Goal: Task Accomplishment & Management: Manage account settings

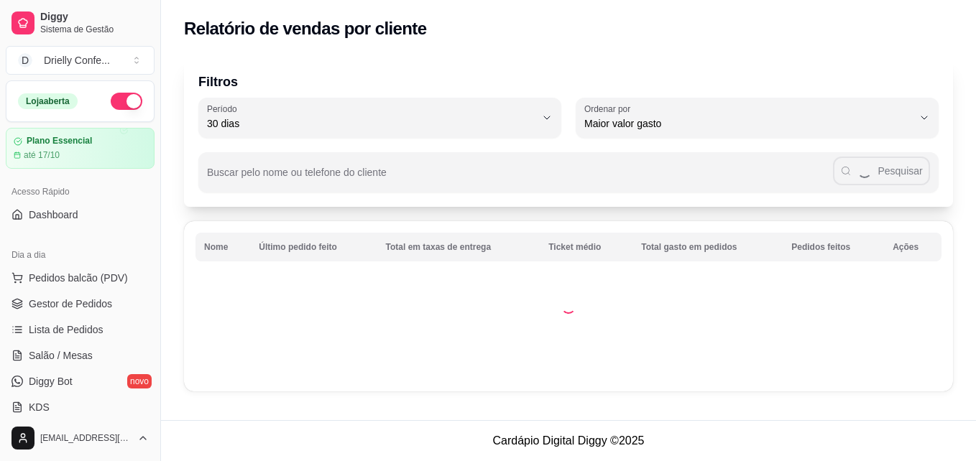
select select "30"
select select "HIGHEST_TOTAL_SPENT_WITH_ORDERS"
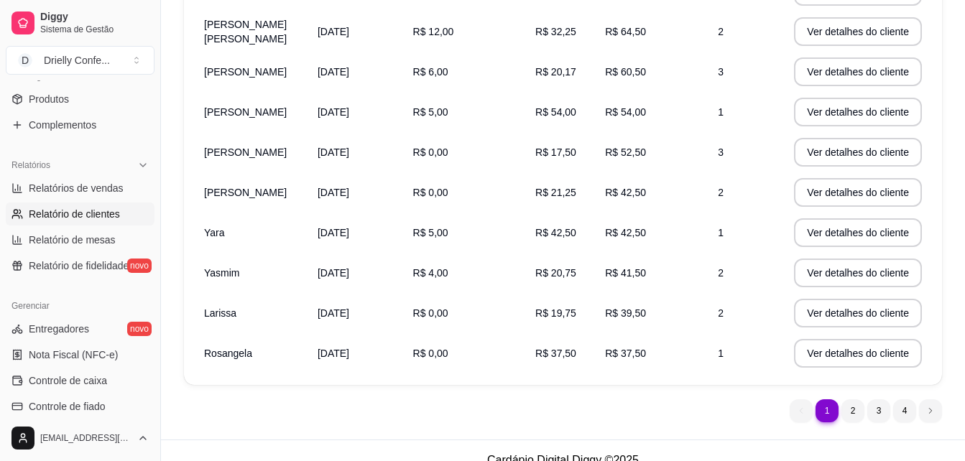
scroll to position [313, 0]
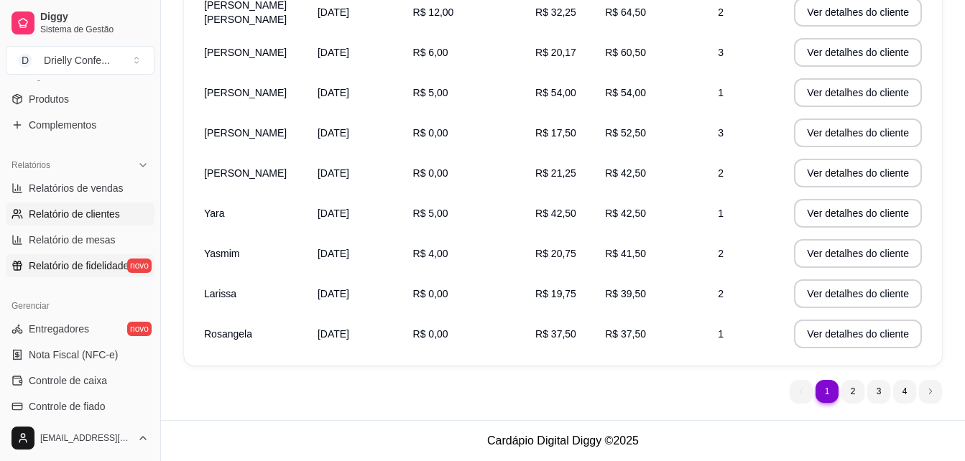
click at [102, 266] on span "Relatório de fidelidade" at bounding box center [79, 266] width 100 height 14
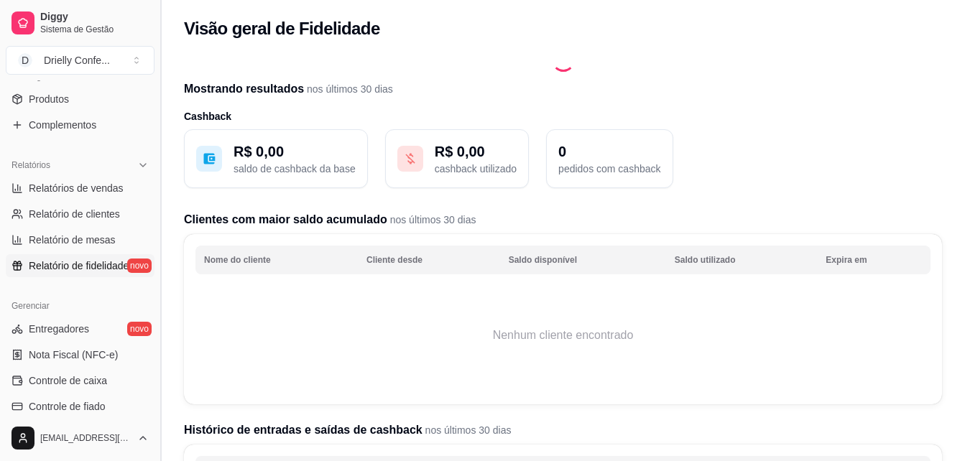
click at [156, 279] on button "Toggle Sidebar" at bounding box center [160, 230] width 11 height 461
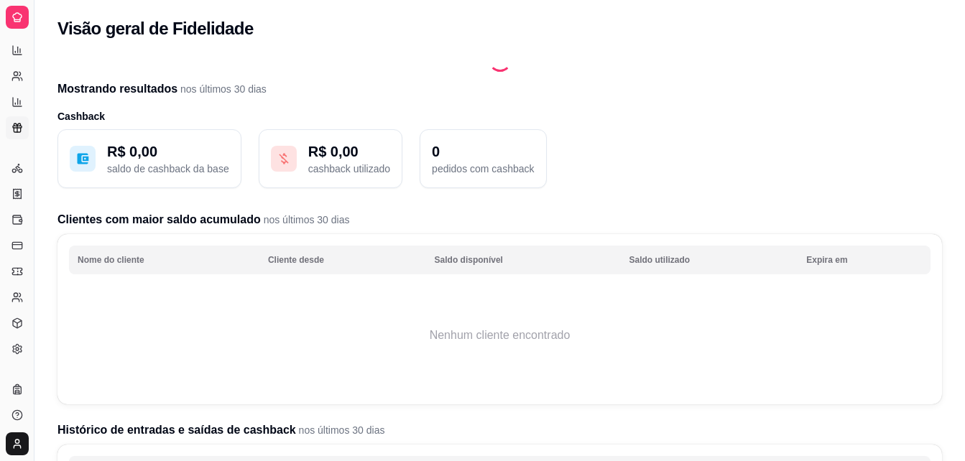
scroll to position [270, 0]
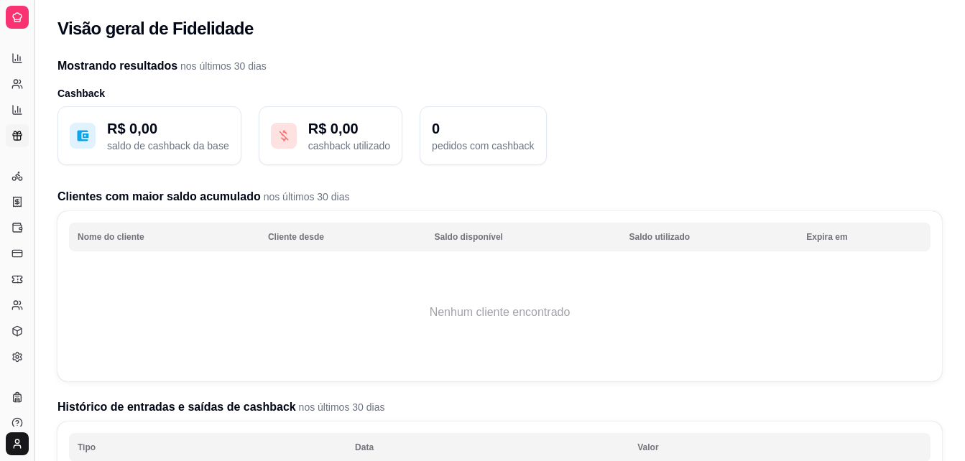
click at [32, 250] on button "Toggle Sidebar" at bounding box center [33, 230] width 11 height 461
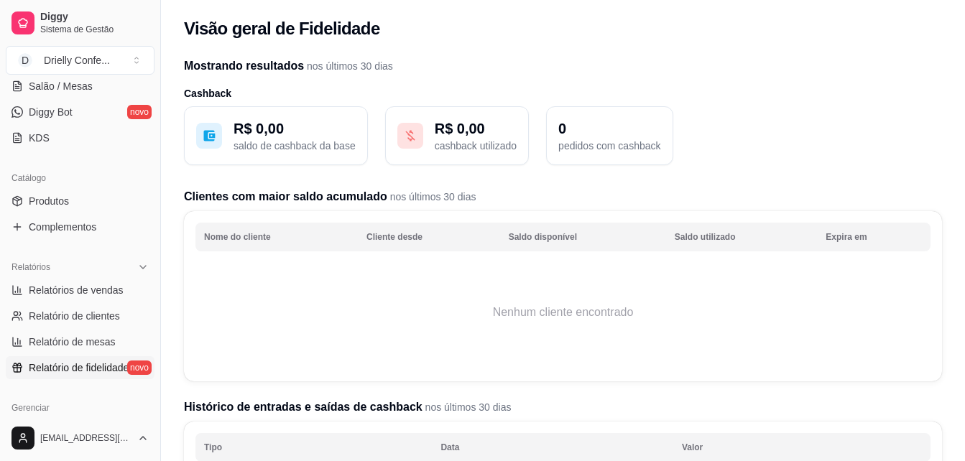
scroll to position [410, 0]
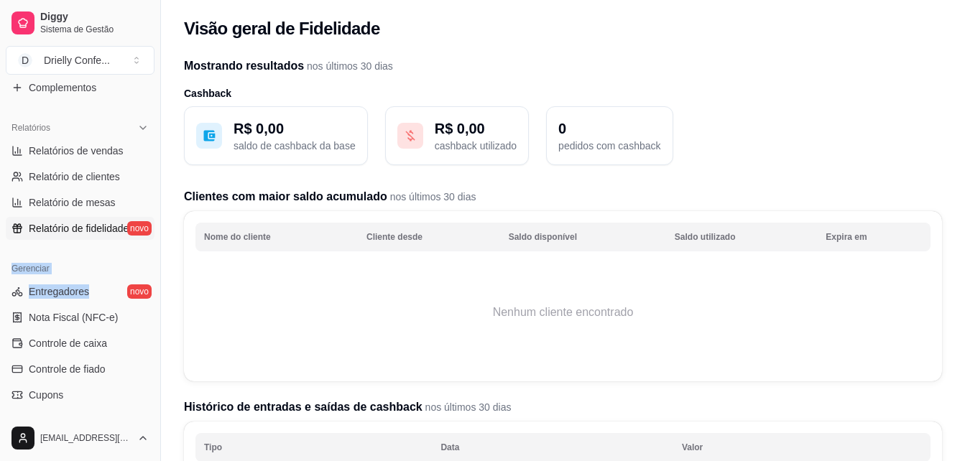
click at [32, 252] on div "Gerenciar Entregadores novo Nota Fiscal (NFC-e) Controle de caixa Controle de f…" at bounding box center [80, 371] width 160 height 239
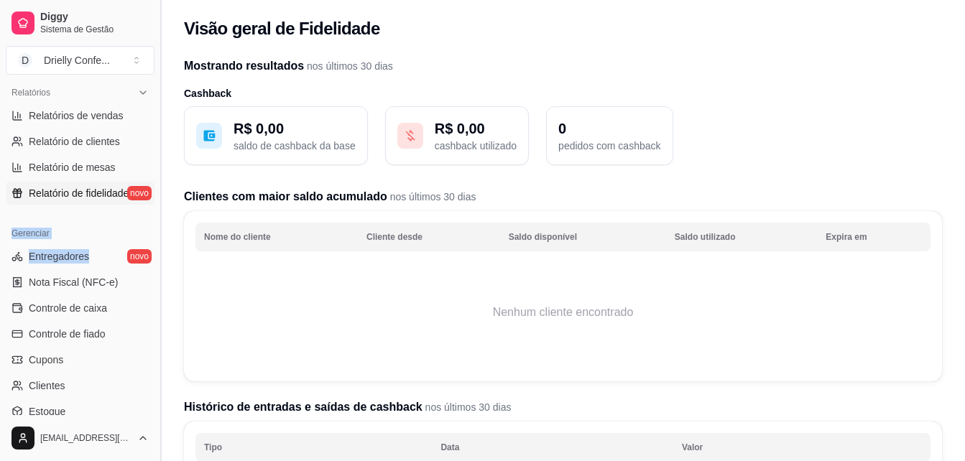
scroll to position [446, 0]
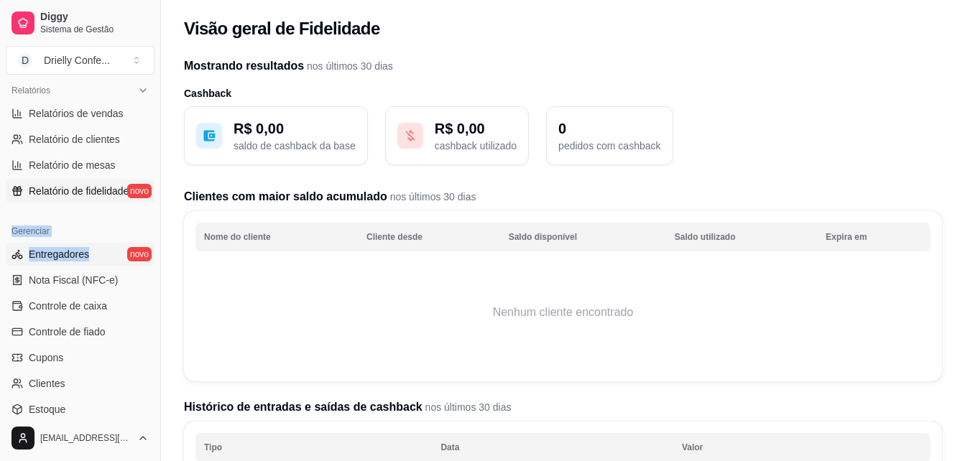
click at [107, 260] on link "Entregadores novo" at bounding box center [80, 254] width 149 height 23
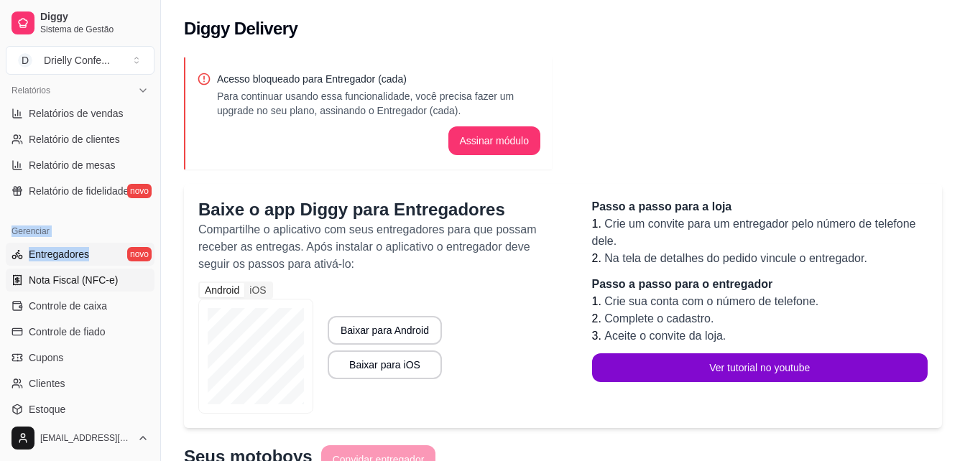
click at [118, 280] on link "Nota Fiscal (NFC-e)" at bounding box center [80, 280] width 149 height 23
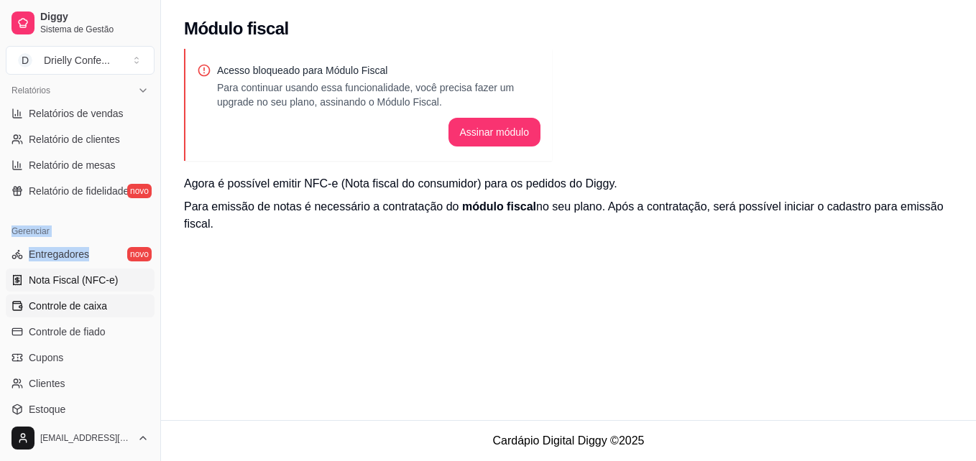
click at [100, 303] on span "Controle de caixa" at bounding box center [68, 306] width 78 height 14
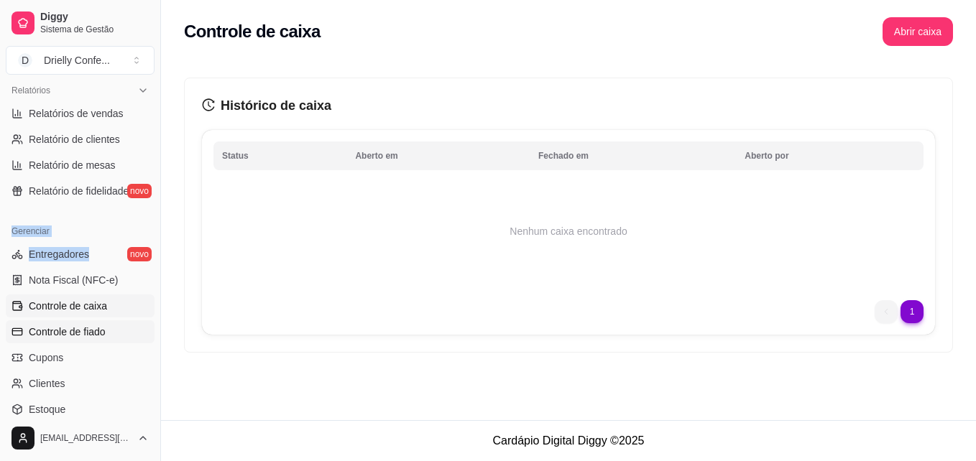
click at [78, 335] on span "Controle de fiado" at bounding box center [67, 332] width 77 height 14
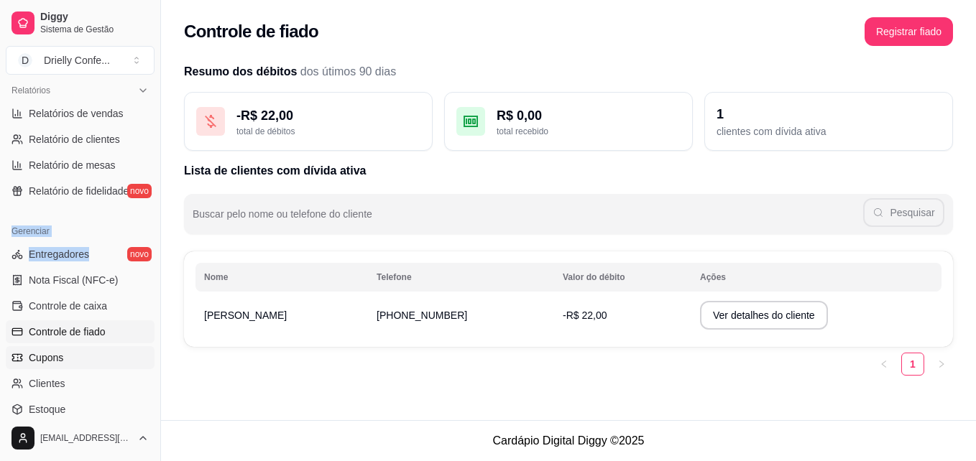
click at [61, 354] on span "Cupons" at bounding box center [46, 358] width 34 height 14
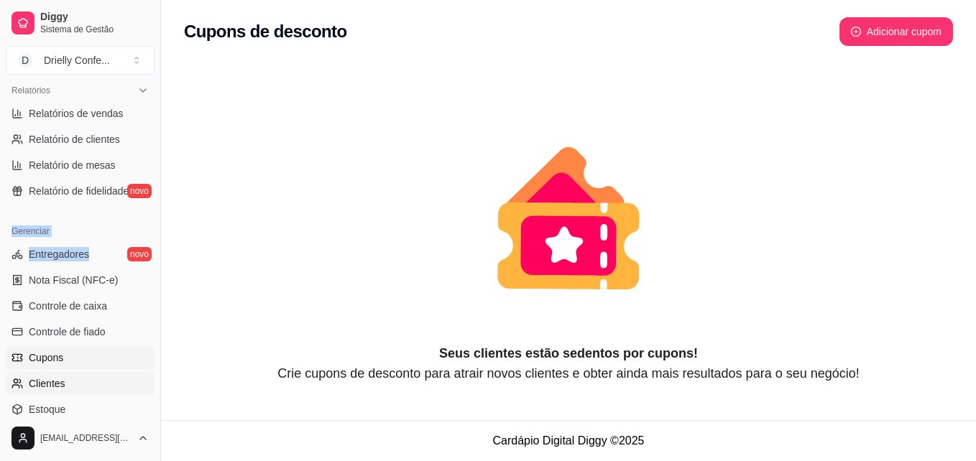
click at [64, 382] on link "Clientes" at bounding box center [80, 383] width 149 height 23
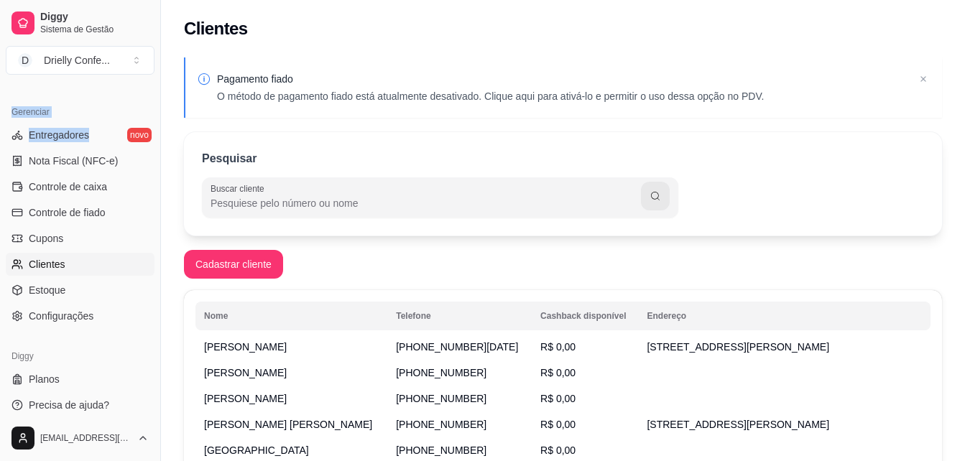
scroll to position [568, 0]
click at [65, 378] on link "Planos" at bounding box center [80, 377] width 149 height 23
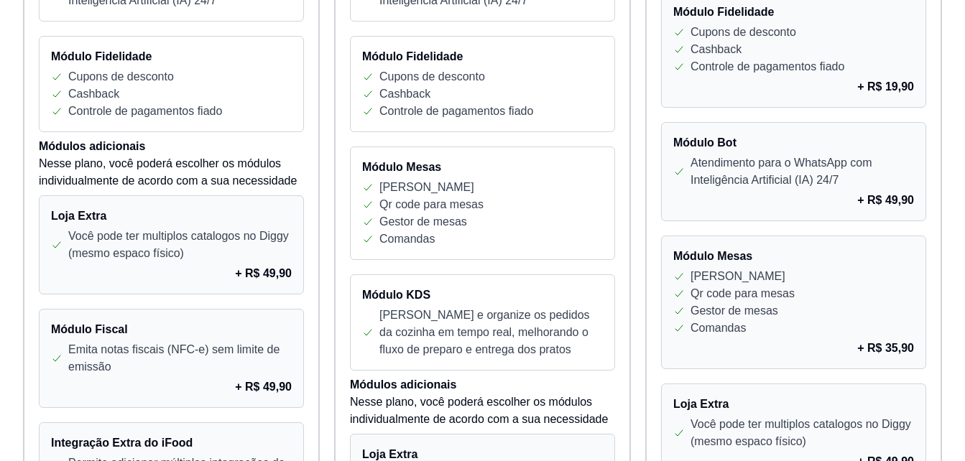
scroll to position [805, 0]
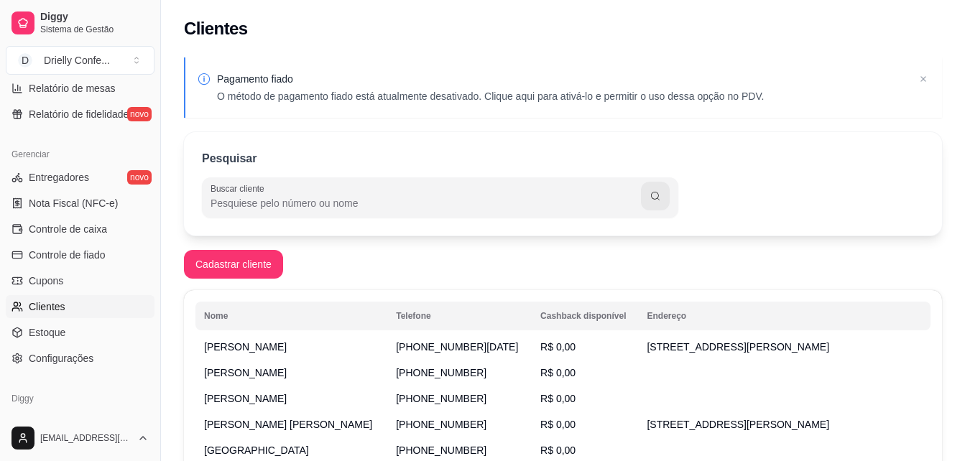
scroll to position [545, 0]
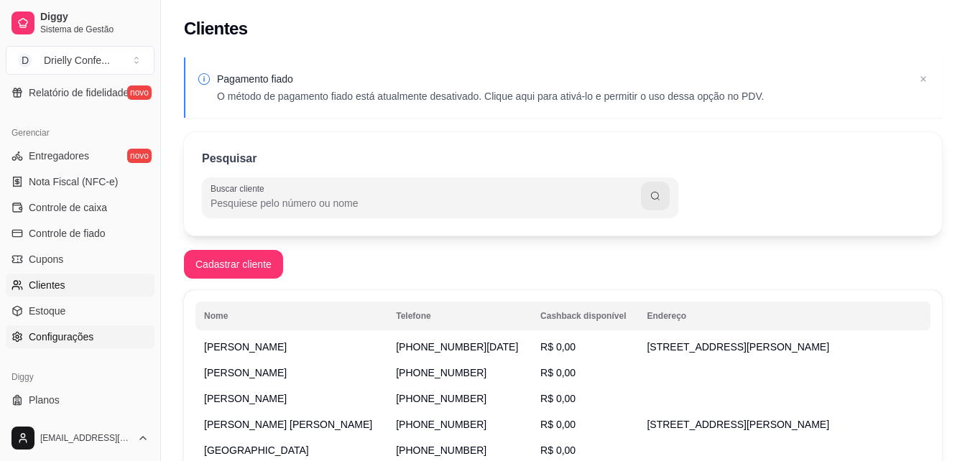
click at [75, 326] on link "Configurações" at bounding box center [80, 337] width 149 height 23
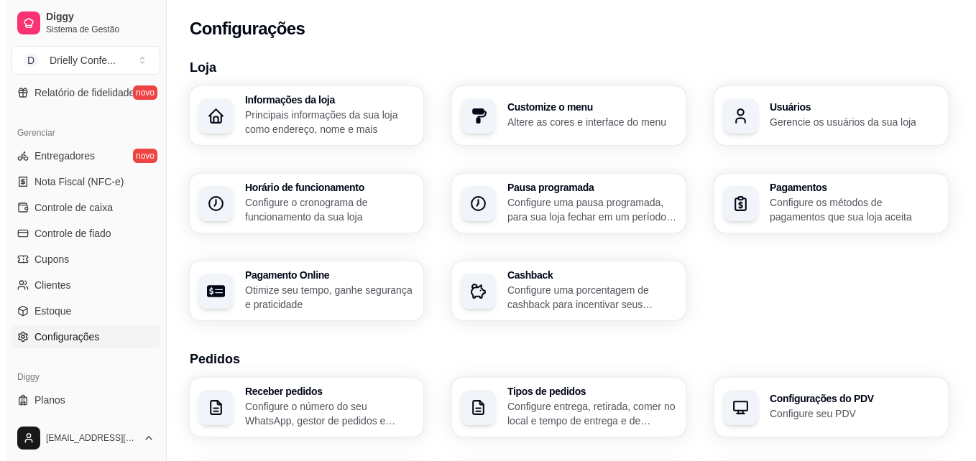
scroll to position [573, 0]
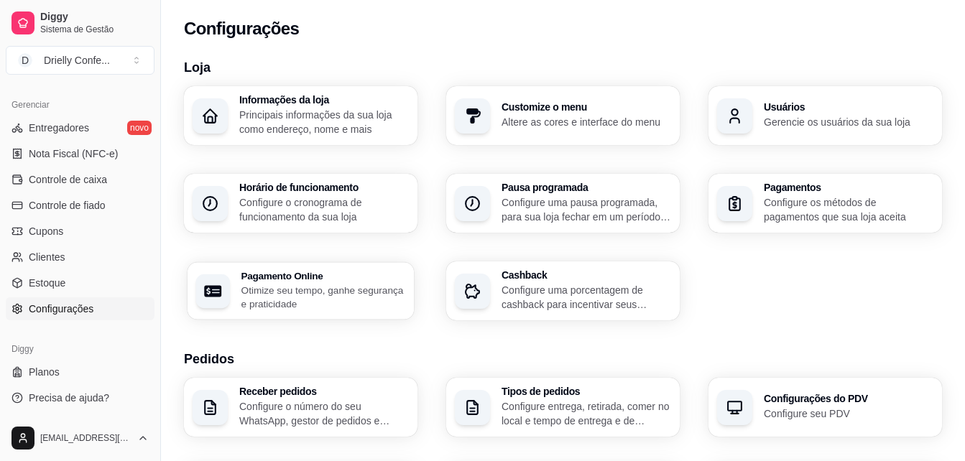
click at [390, 295] on p "Otimize seu tempo, ganhe segurança e praticidade" at bounding box center [323, 297] width 165 height 28
select select "4.98"
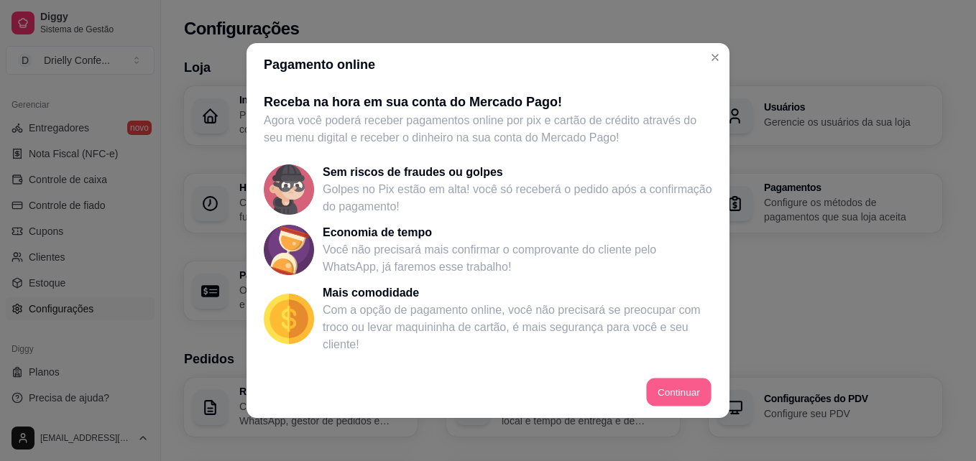
click at [653, 394] on button "Continuar" at bounding box center [679, 393] width 65 height 28
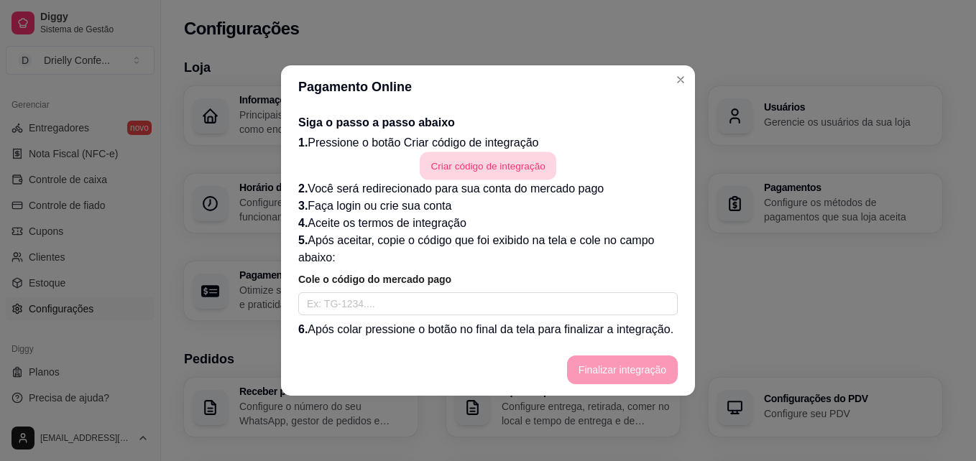
click at [461, 161] on button "Criar código de integração" at bounding box center [488, 166] width 137 height 28
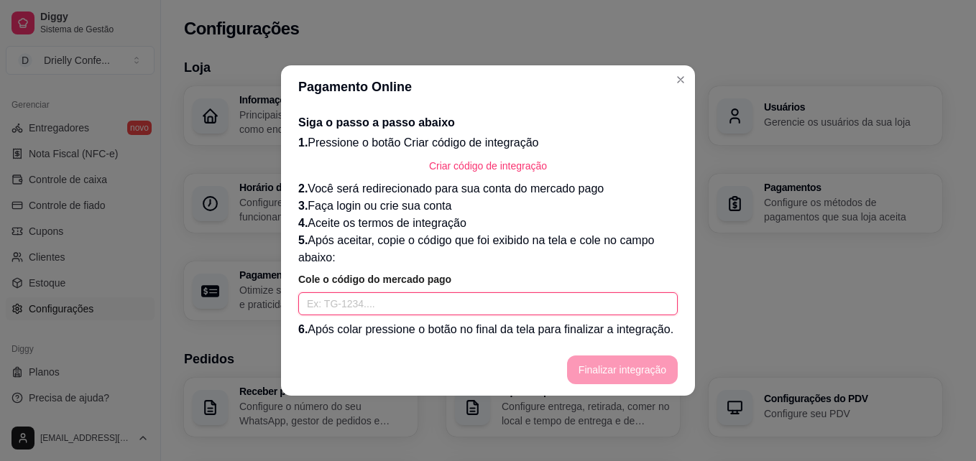
click at [509, 308] on input "text" at bounding box center [487, 304] width 379 height 23
paste input "TG-68d47fd5a34d1d00015922fb-432639358"
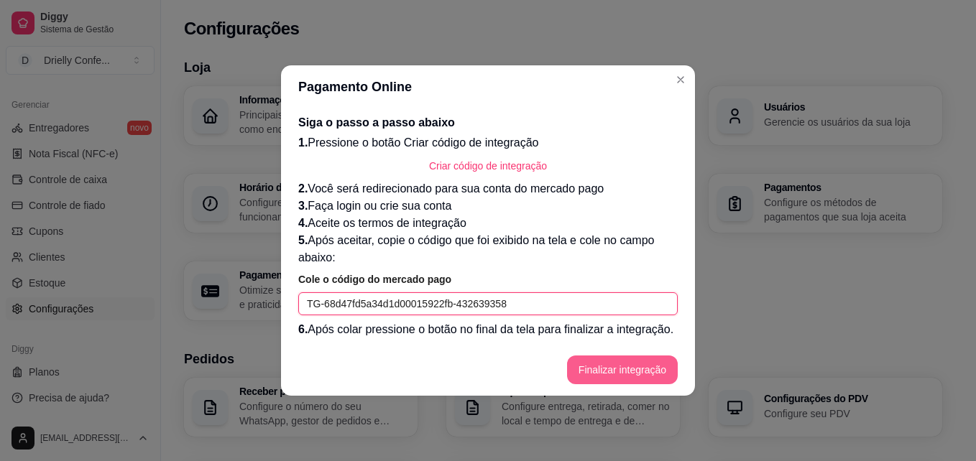
type input "TG-68d47fd5a34d1d00015922fb-432639358"
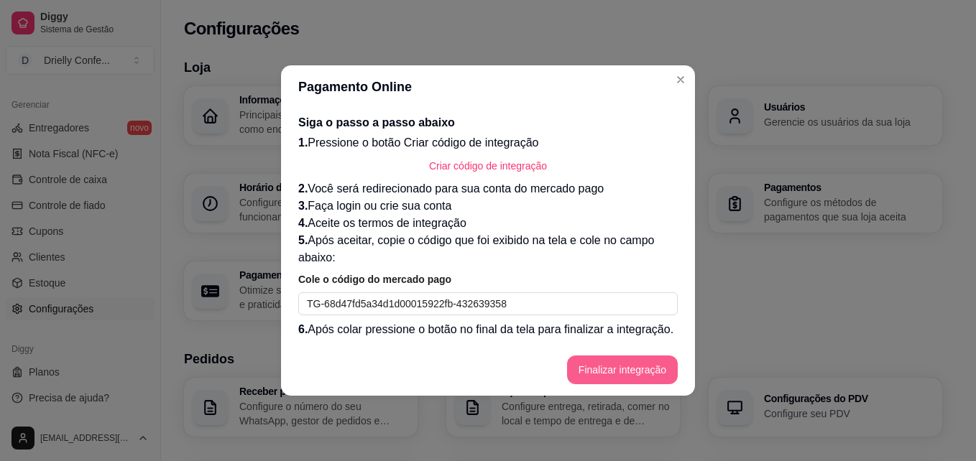
click at [592, 364] on button "Finalizar integração" at bounding box center [622, 370] width 111 height 29
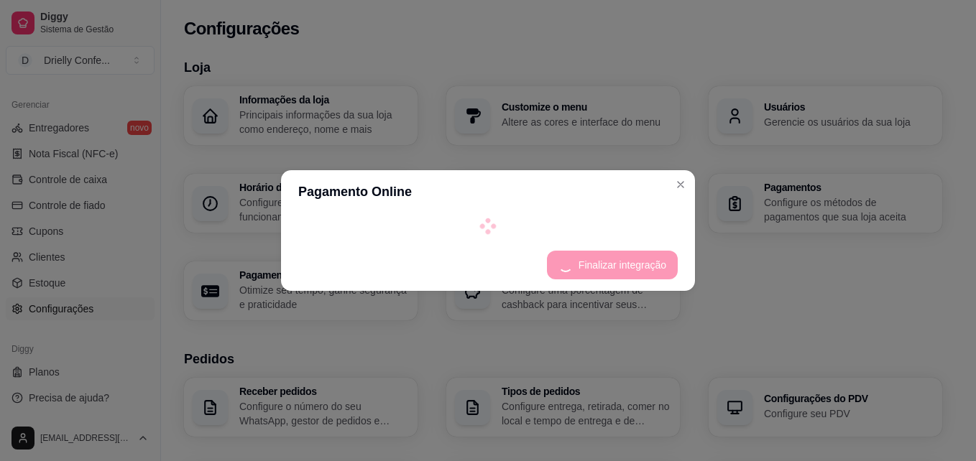
select select "4.98"
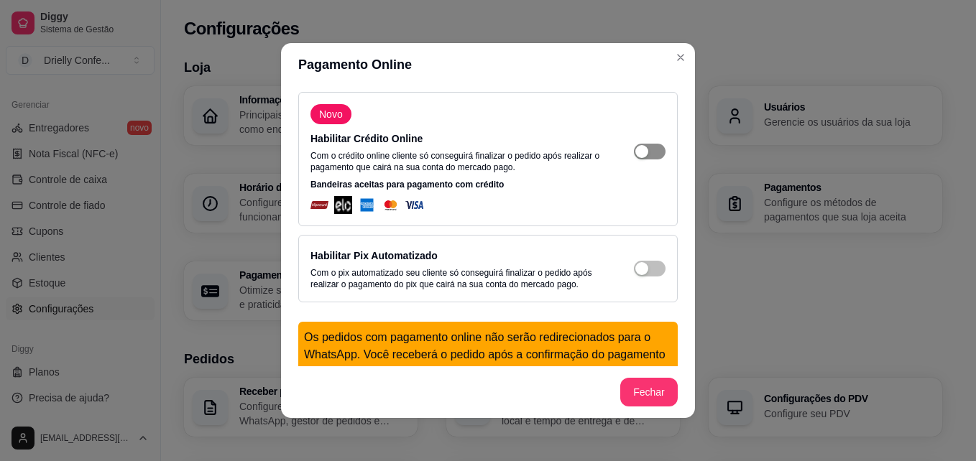
click at [635, 146] on div "button" at bounding box center [641, 151] width 13 height 13
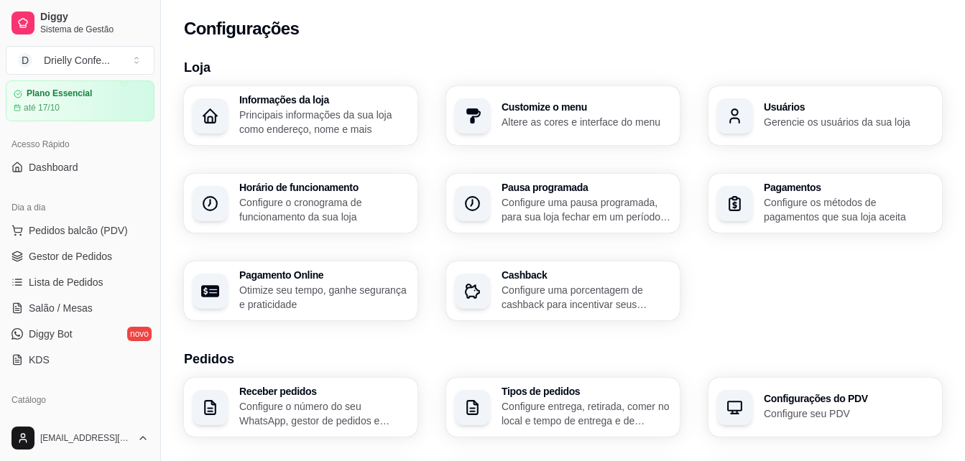
scroll to position [0, 0]
